Goal: Complete application form: Complete application form

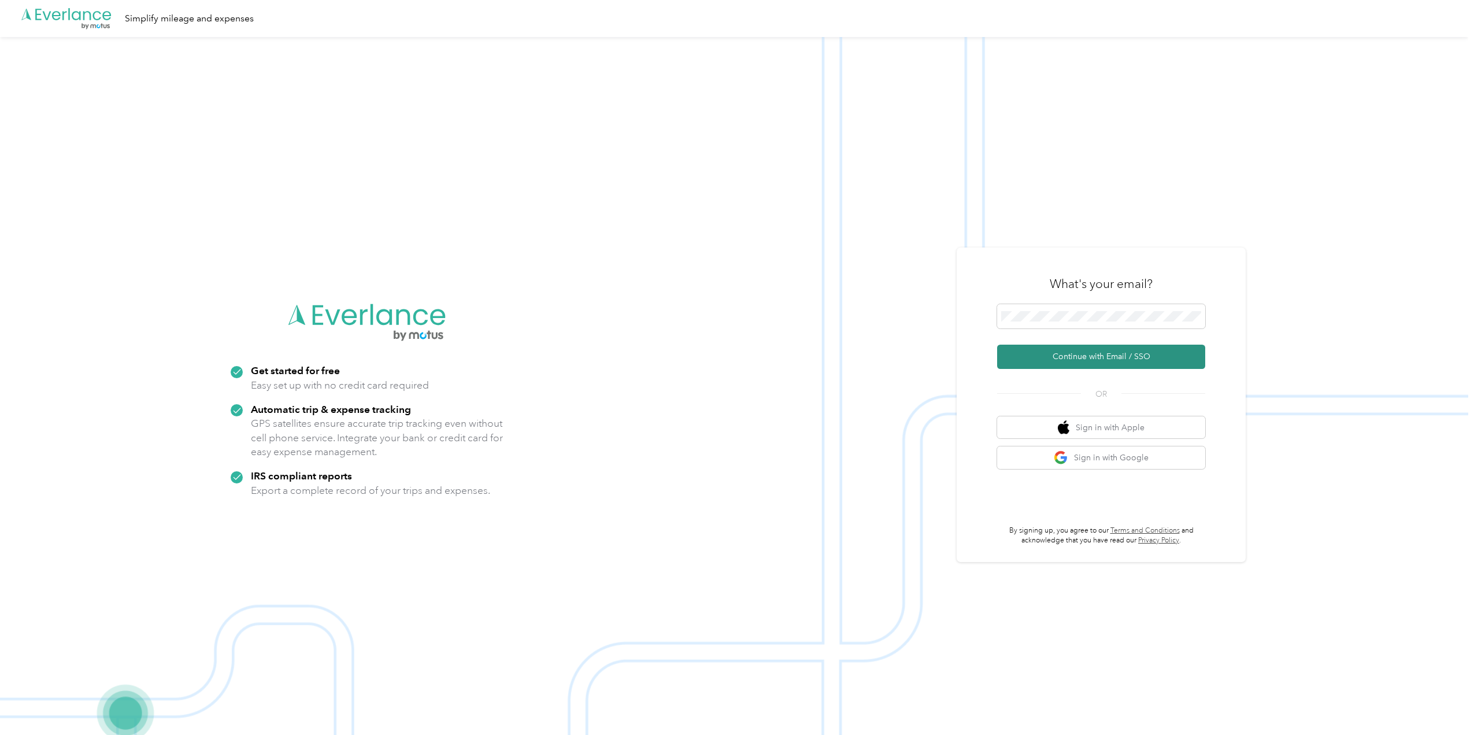
click at [1078, 354] on button "Continue with Email / SSO" at bounding box center [1101, 357] width 208 height 24
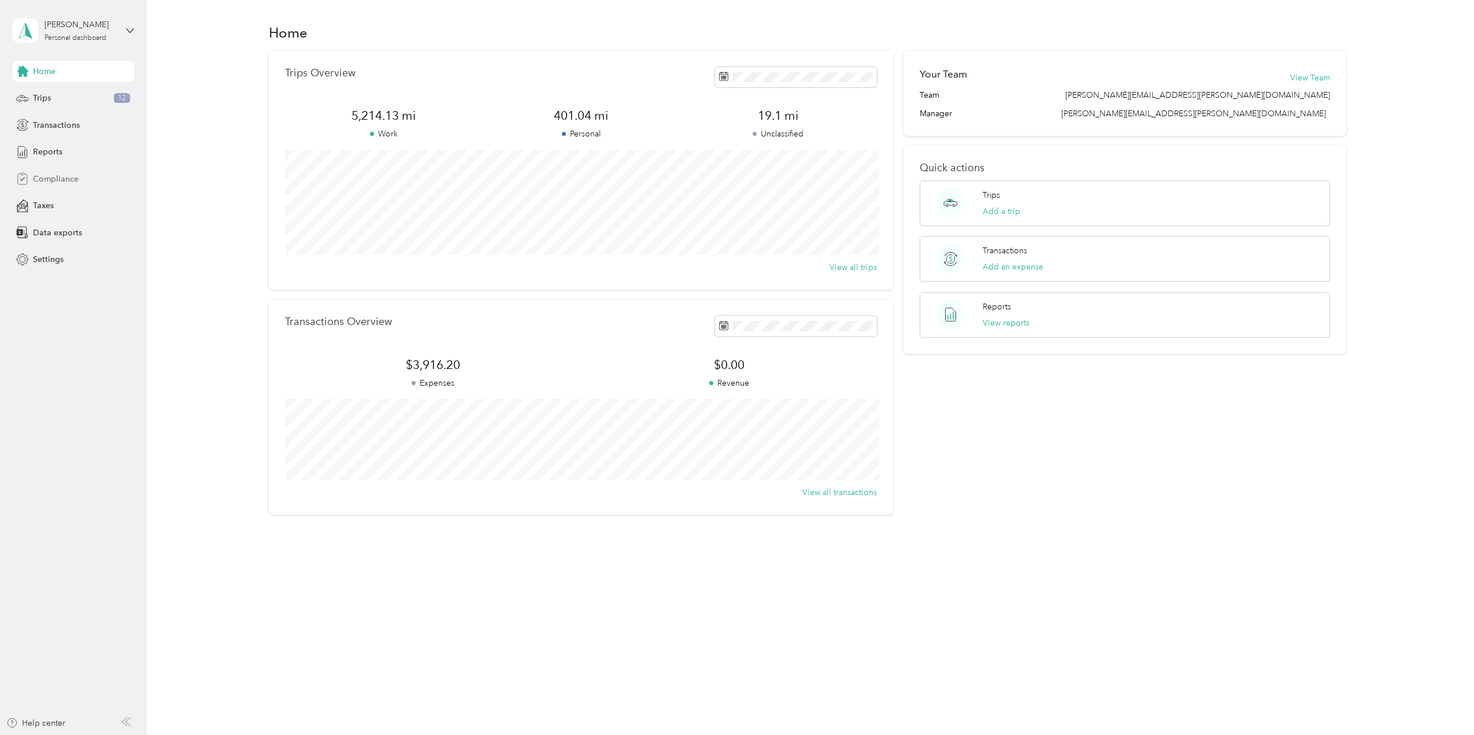
click at [61, 181] on span "Compliance" at bounding box center [56, 179] width 46 height 12
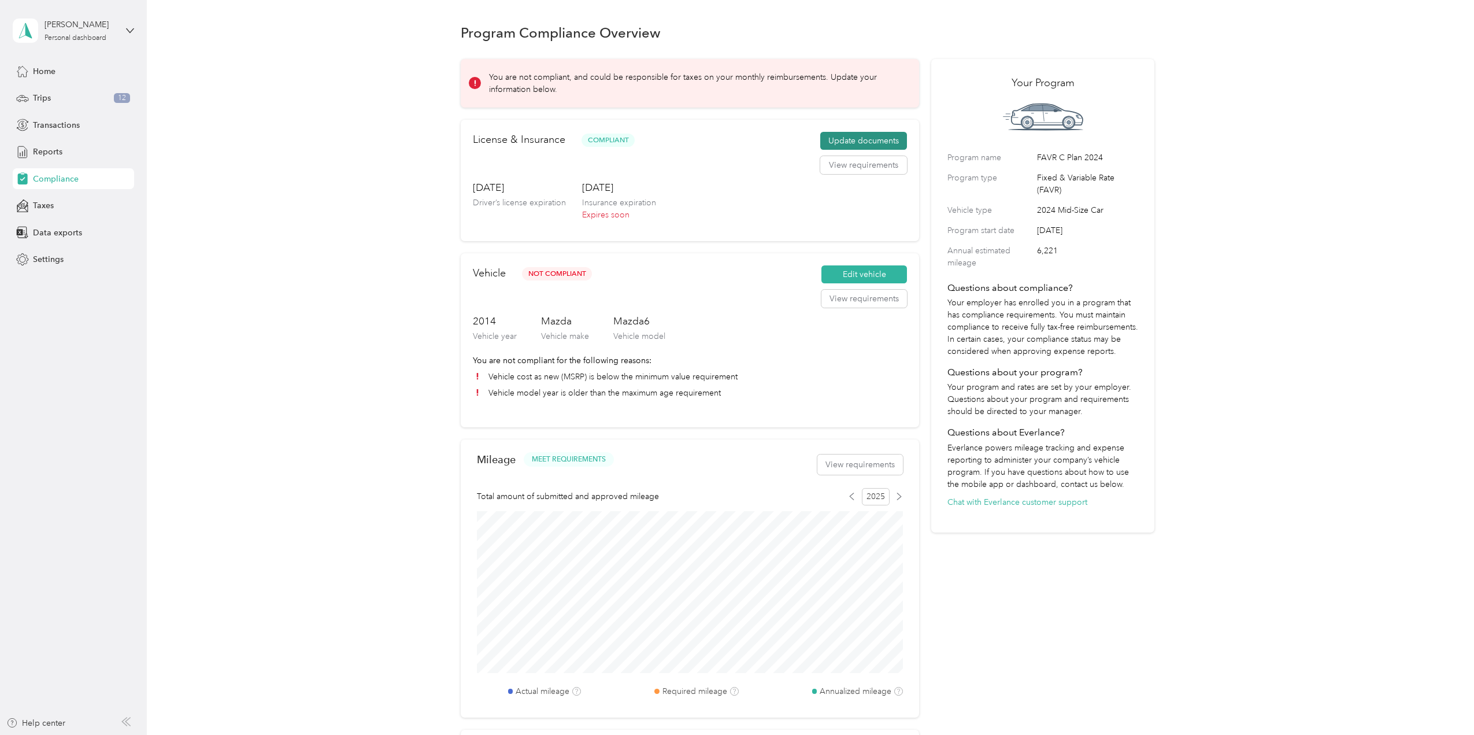
click at [861, 142] on button "Update documents" at bounding box center [863, 141] width 87 height 18
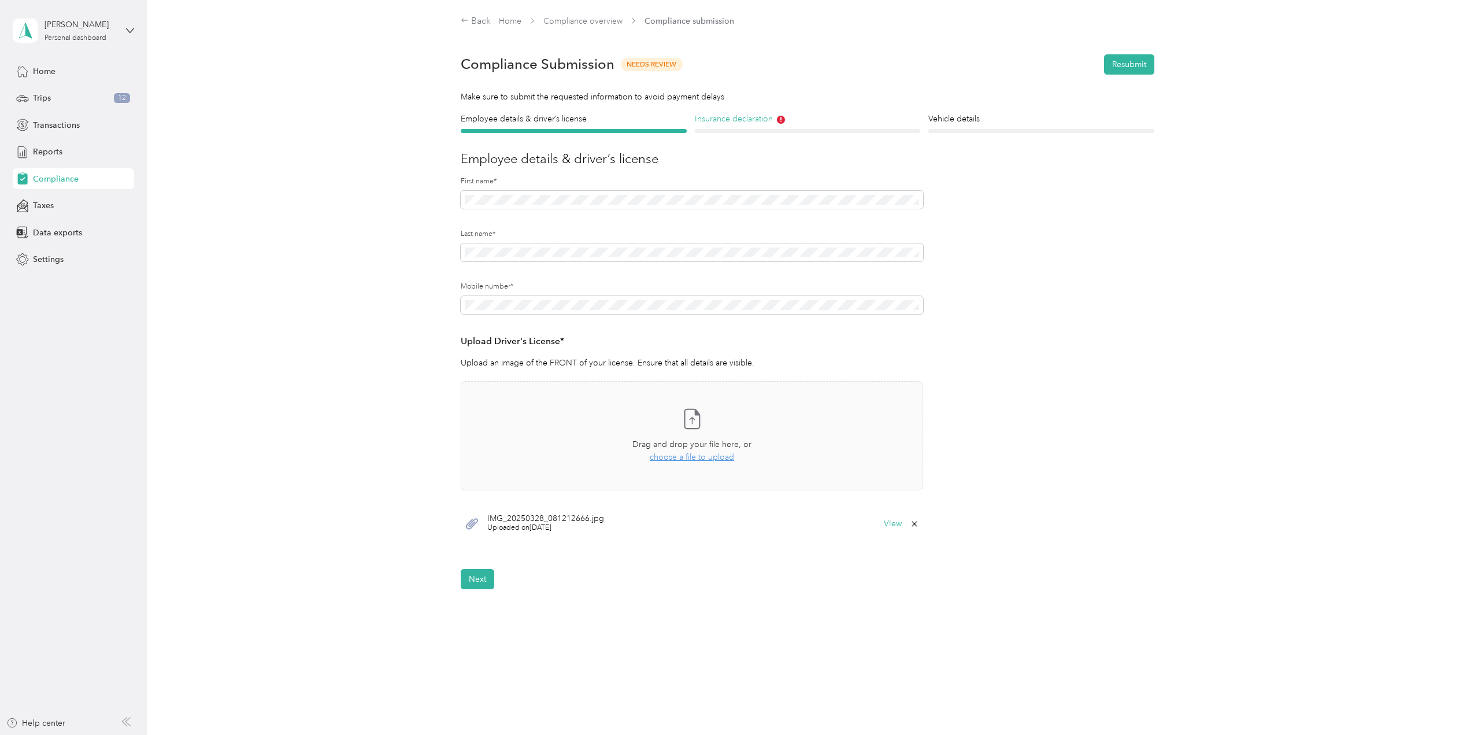
click at [740, 117] on h4 "Insurance declaration" at bounding box center [808, 119] width 226 height 12
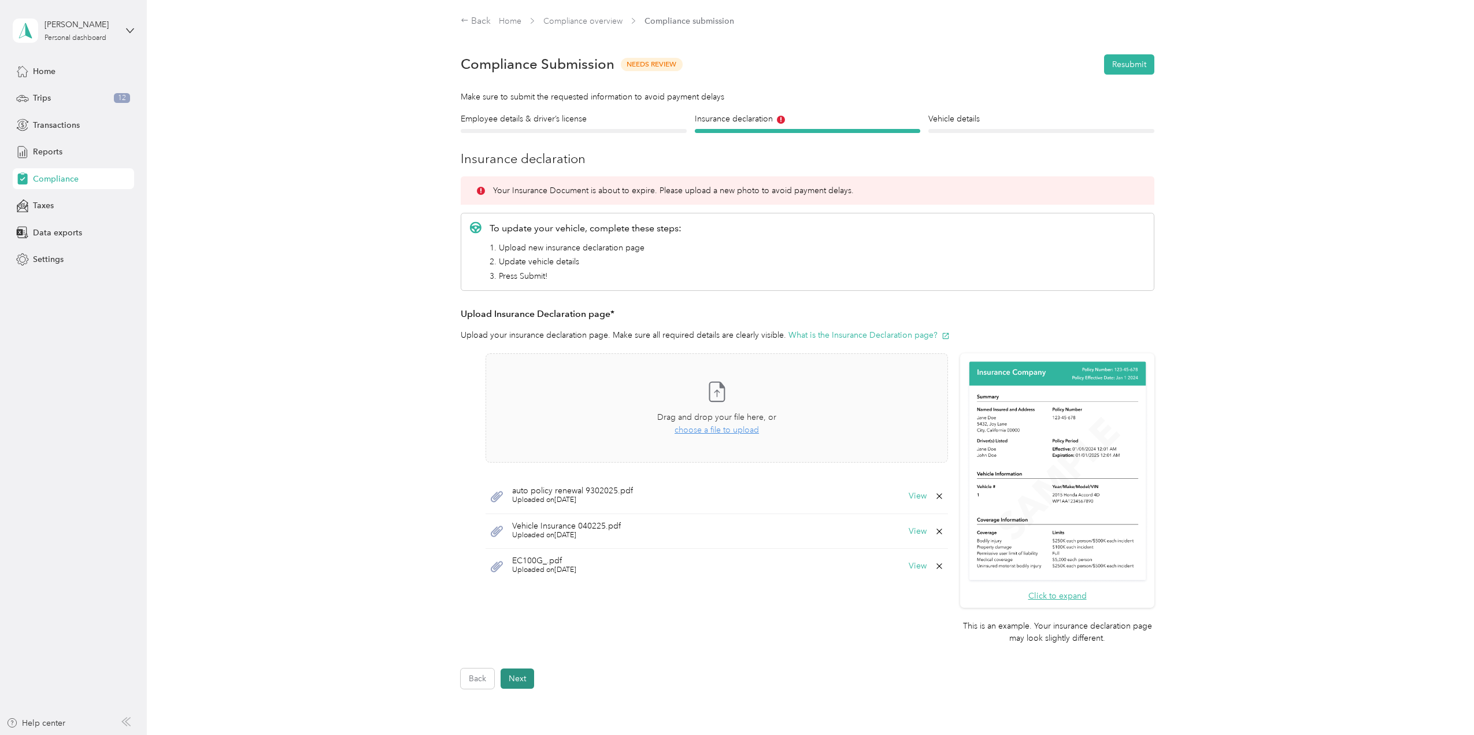
click at [516, 680] on button "Next" at bounding box center [518, 678] width 34 height 20
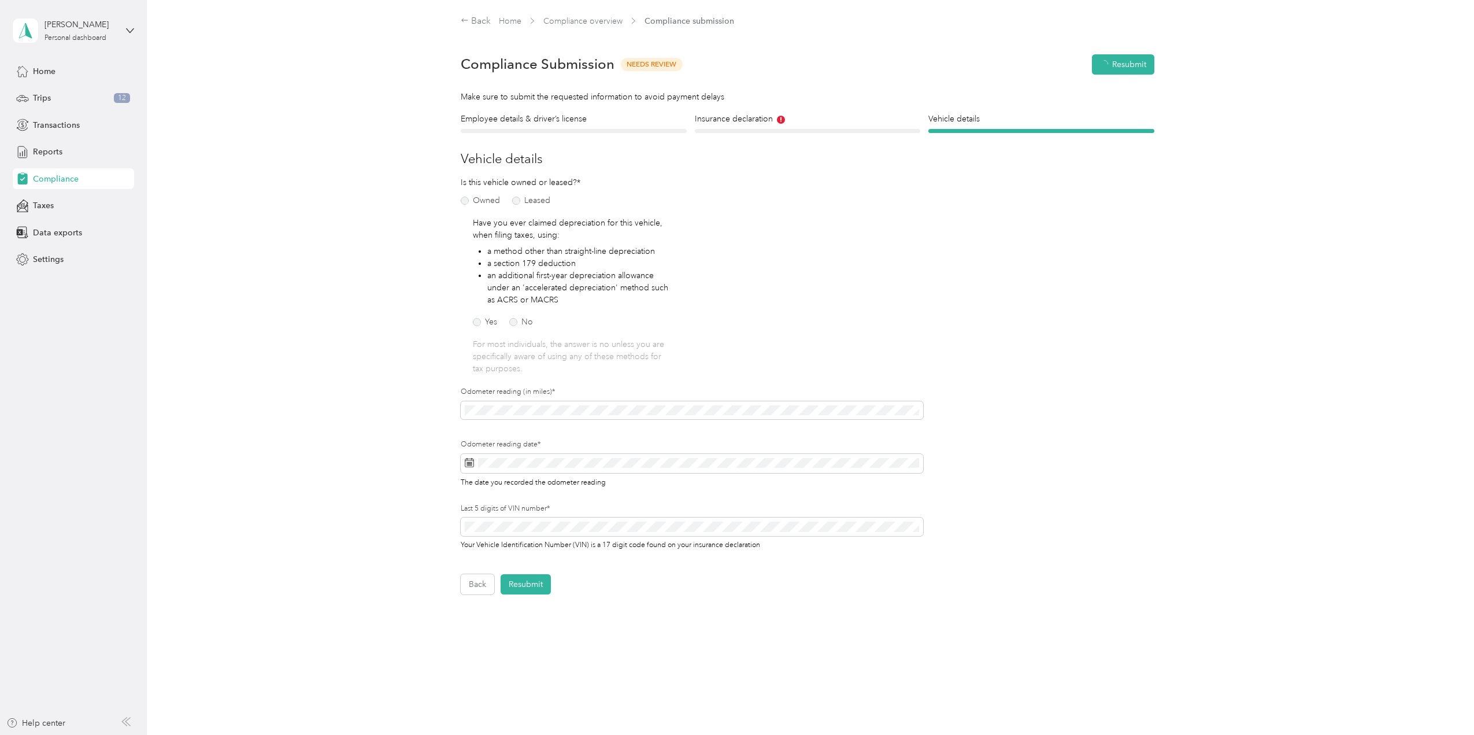
scroll to position [14, 0]
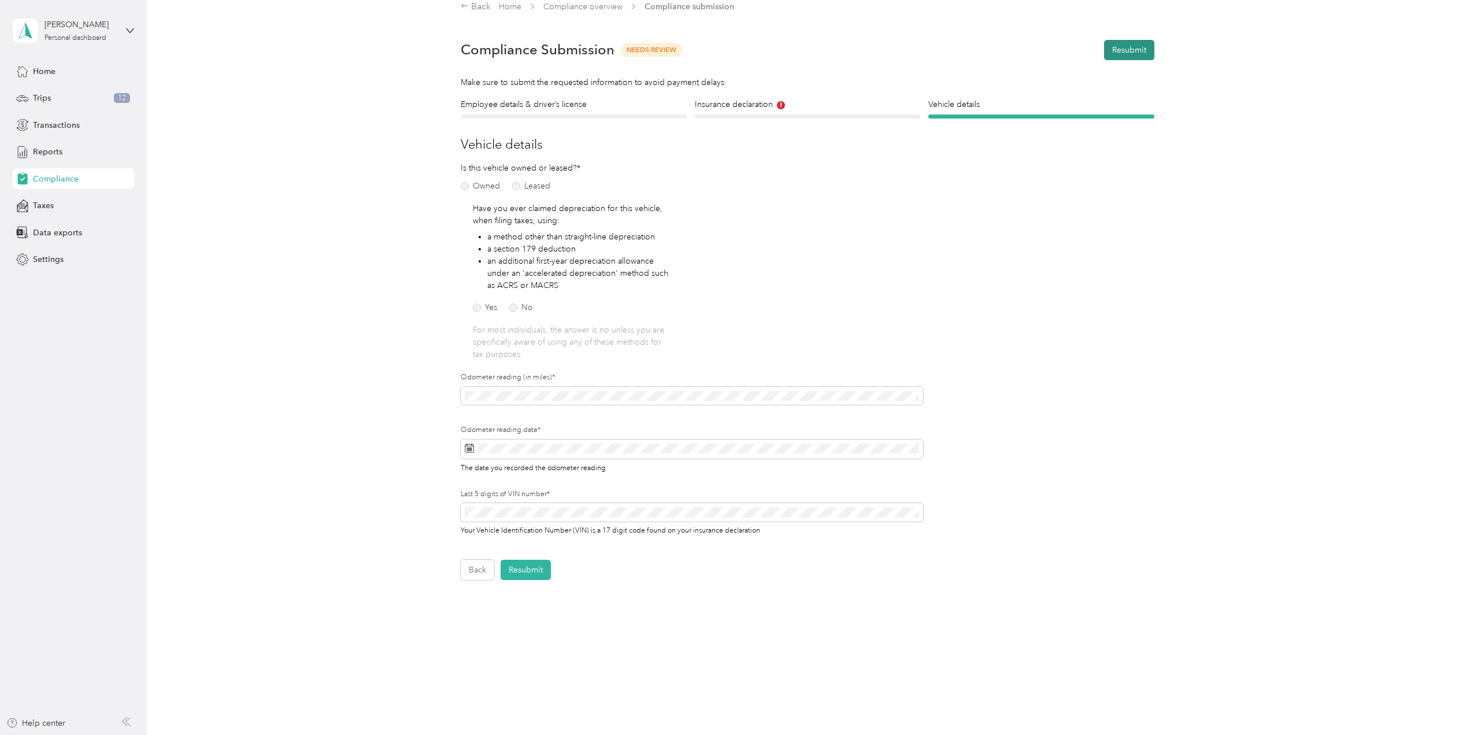
click at [1128, 52] on button "Resubmit" at bounding box center [1129, 50] width 50 height 20
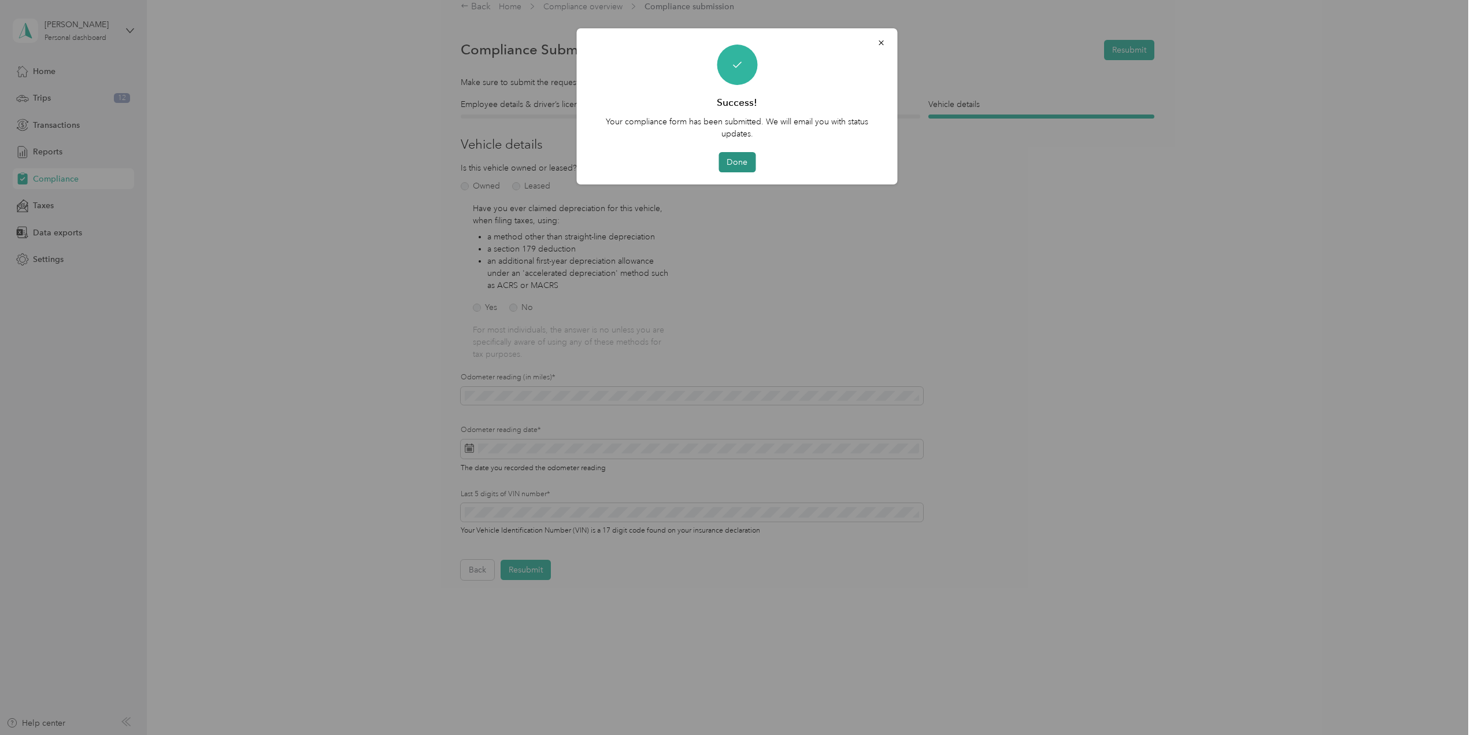
click at [744, 165] on button "Done" at bounding box center [737, 162] width 37 height 20
